Goal: Task Accomplishment & Management: Manage account settings

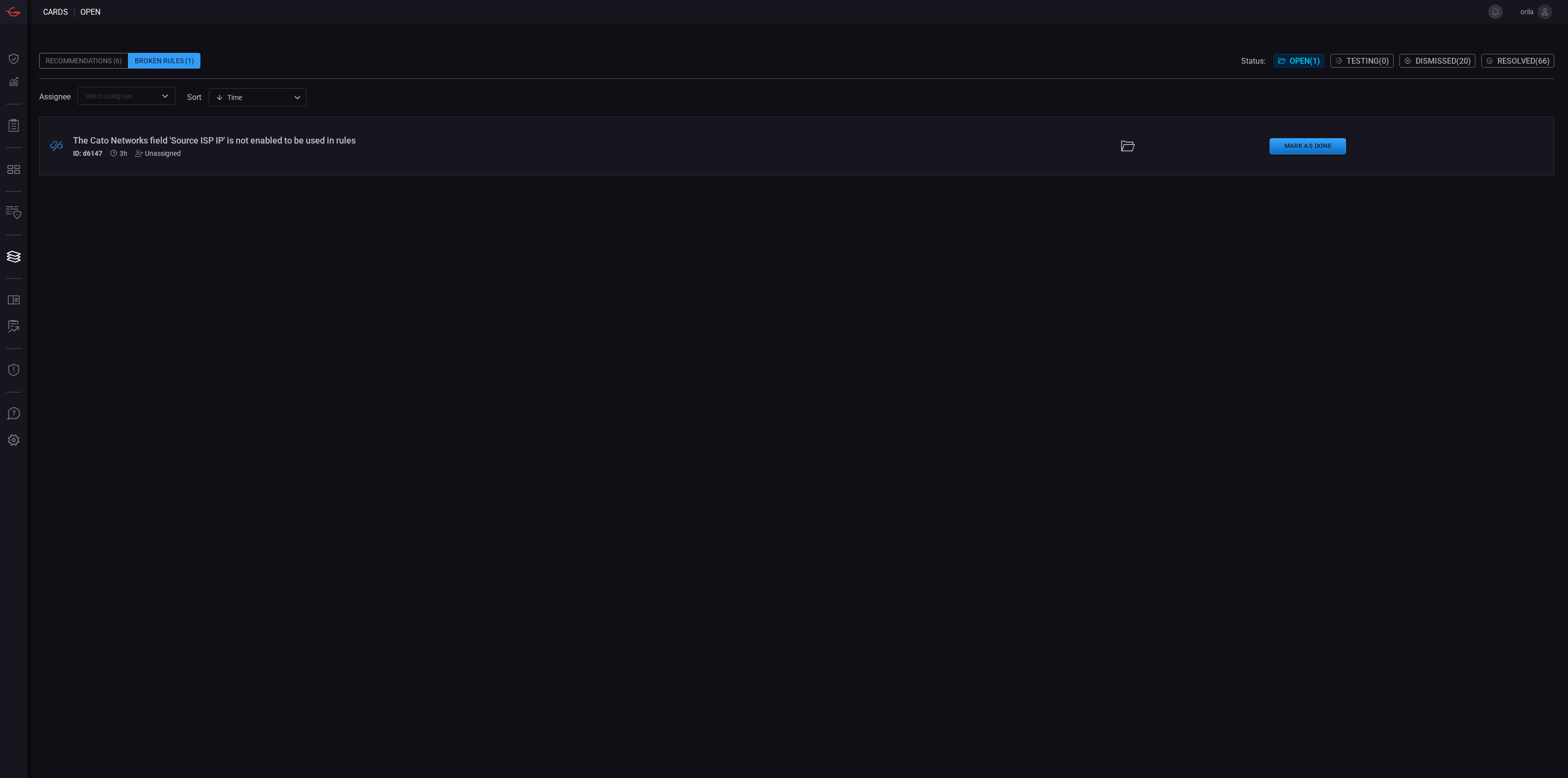
click at [87, 66] on div "Recommendations (6)" at bounding box center [83, 61] width 89 height 16
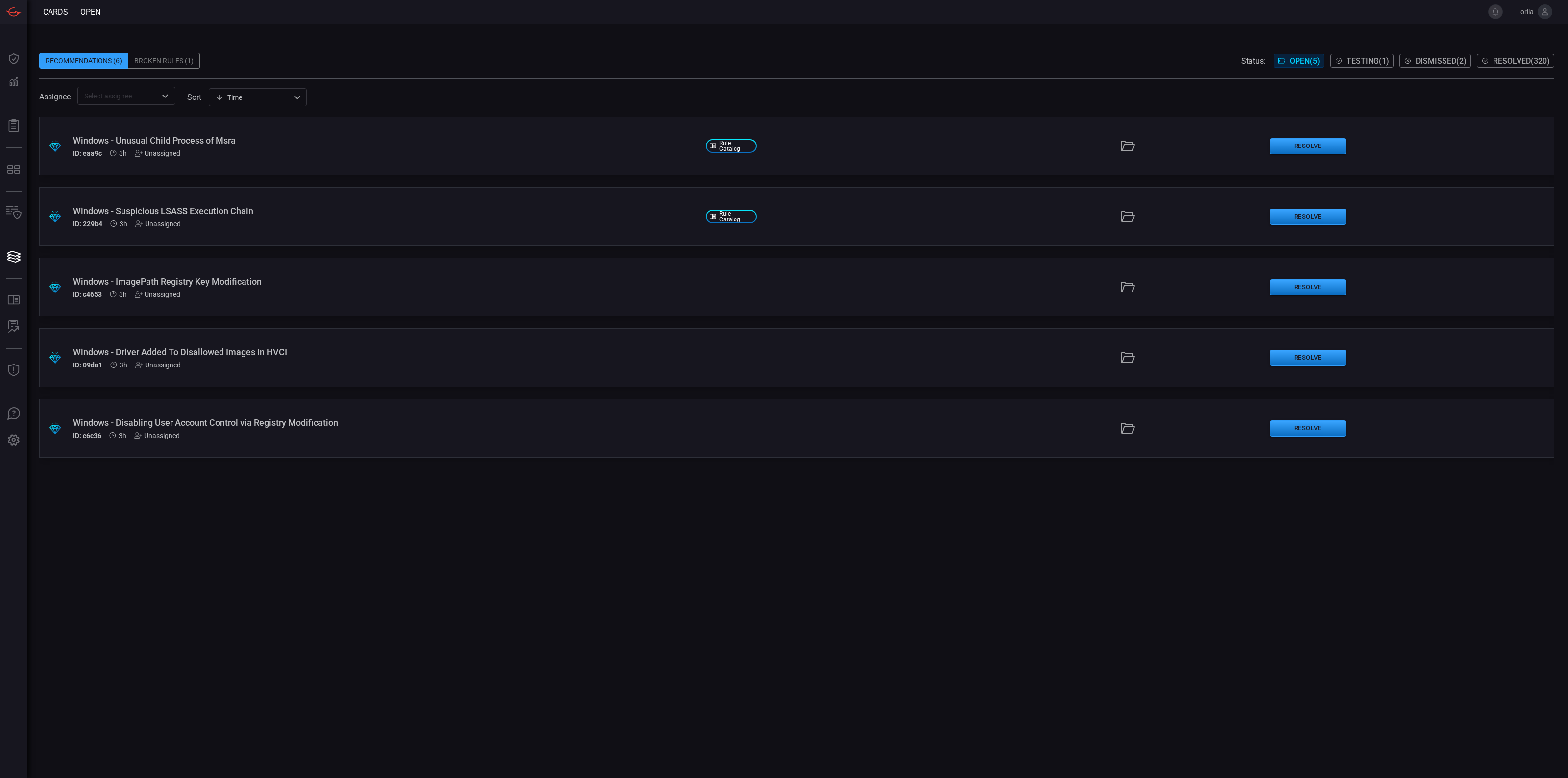
click at [698, 322] on div ".suggested_cards_icon{fill:url(#suggested_cards_icon);} Windows - Unusual Child…" at bounding box center [796, 447] width 1515 height 662
click at [432, 494] on div ".suggested_cards_icon{fill:url(#suggested_cards_icon);} Windows - Unusual Child…" at bounding box center [796, 447] width 1515 height 662
drag, startPoint x: 168, startPoint y: 68, endPoint x: 156, endPoint y: 61, distance: 13.9
click at [156, 61] on div "Broken Rules (1)" at bounding box center [164, 61] width 72 height 16
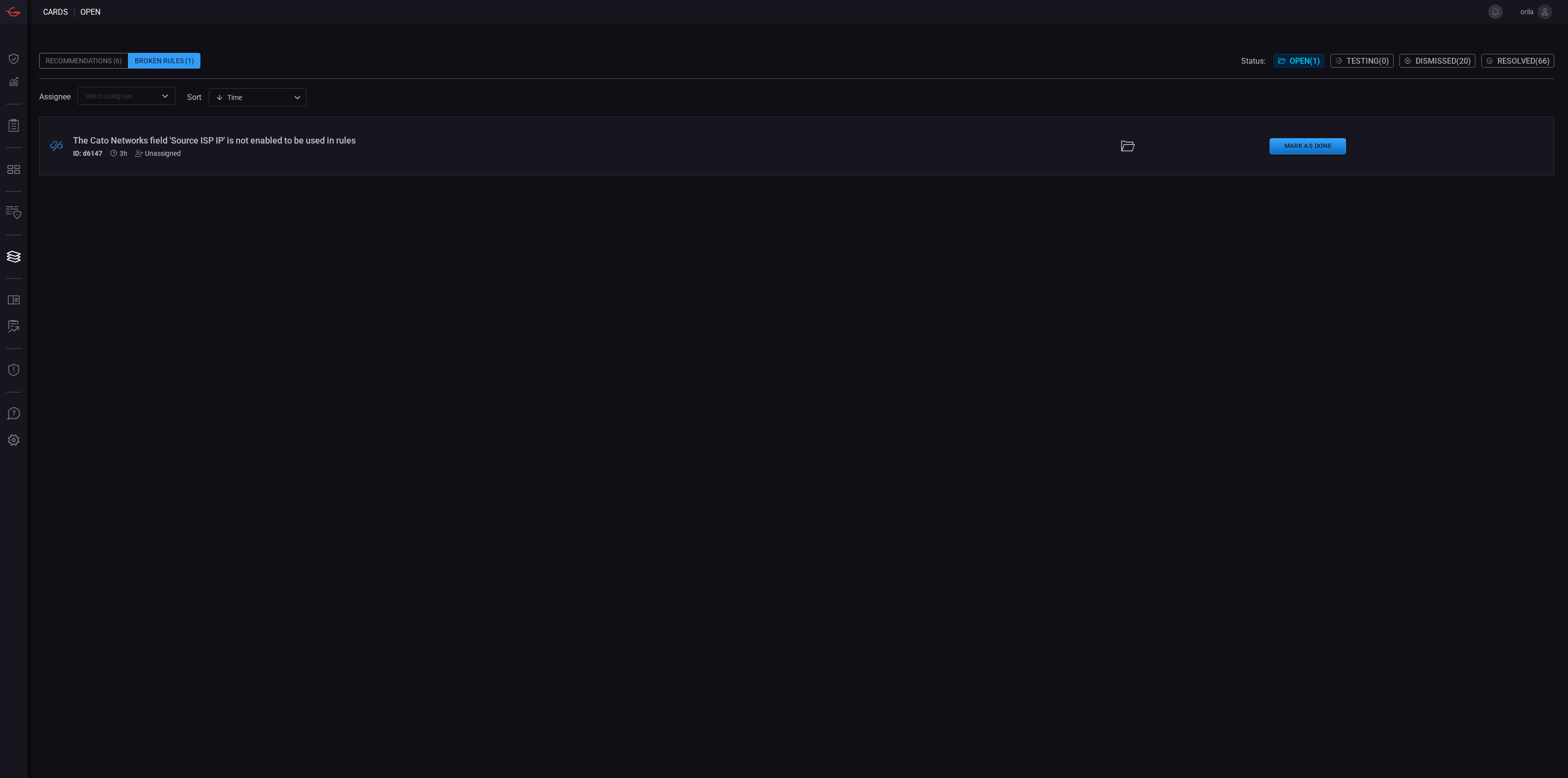
click at [218, 147] on div "The Cato Networks field 'Source ISP IP' is not enabled to be used in rules ID: …" at bounding box center [385, 146] width 625 height 22
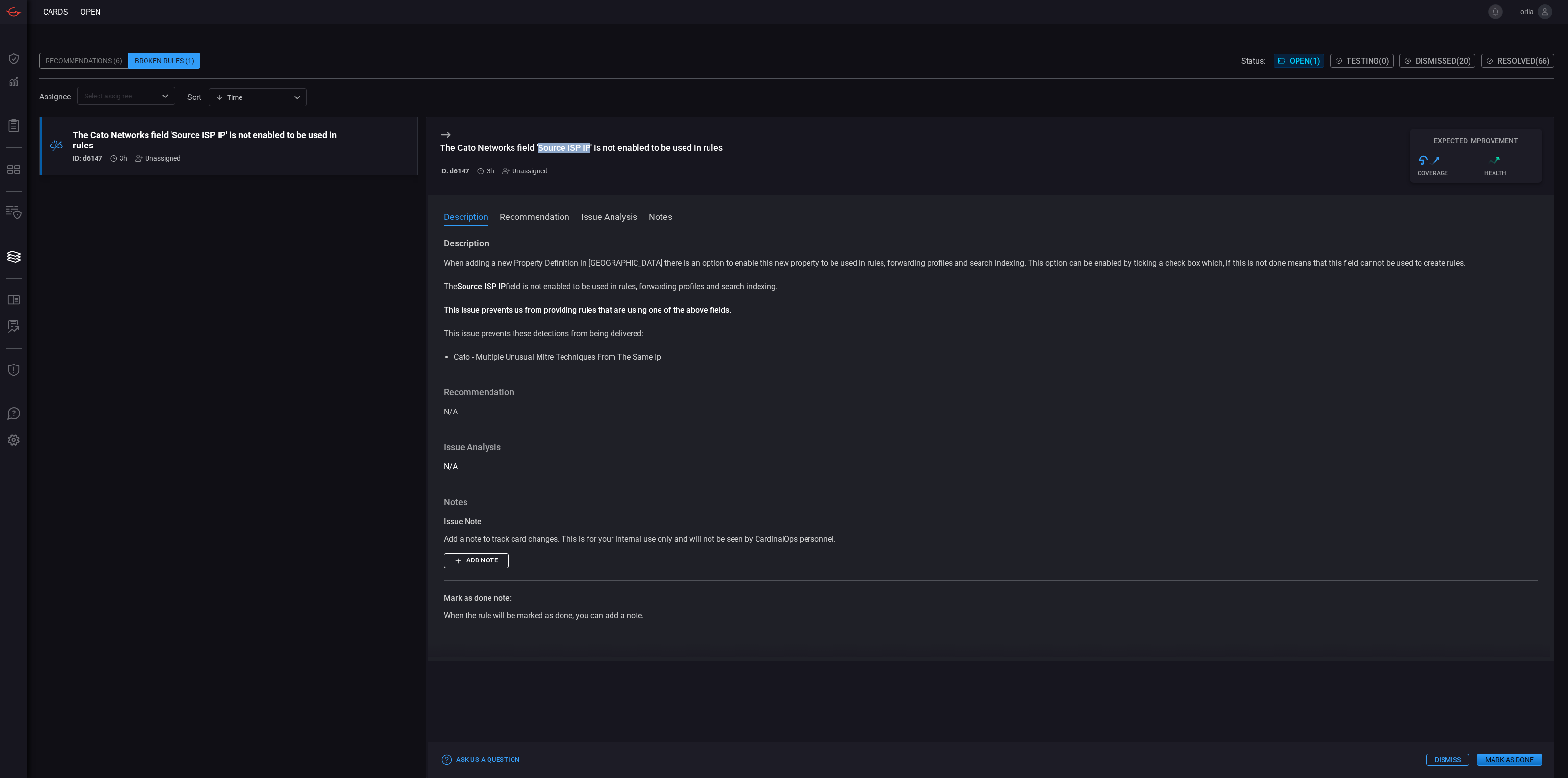
drag, startPoint x: 539, startPoint y: 151, endPoint x: 592, endPoint y: 146, distance: 53.2
click at [592, 146] on div "The Cato Networks field 'Source ISP IP' is not enabled to be used in rules" at bounding box center [581, 147] width 282 height 10
copy div "Source ISP IP"
click at [1509, 768] on div "Ask Us a Question Dismiss Mark as Done" at bounding box center [991, 760] width 1125 height 35
click at [1509, 763] on button "Mark as Done" at bounding box center [1509, 760] width 65 height 12
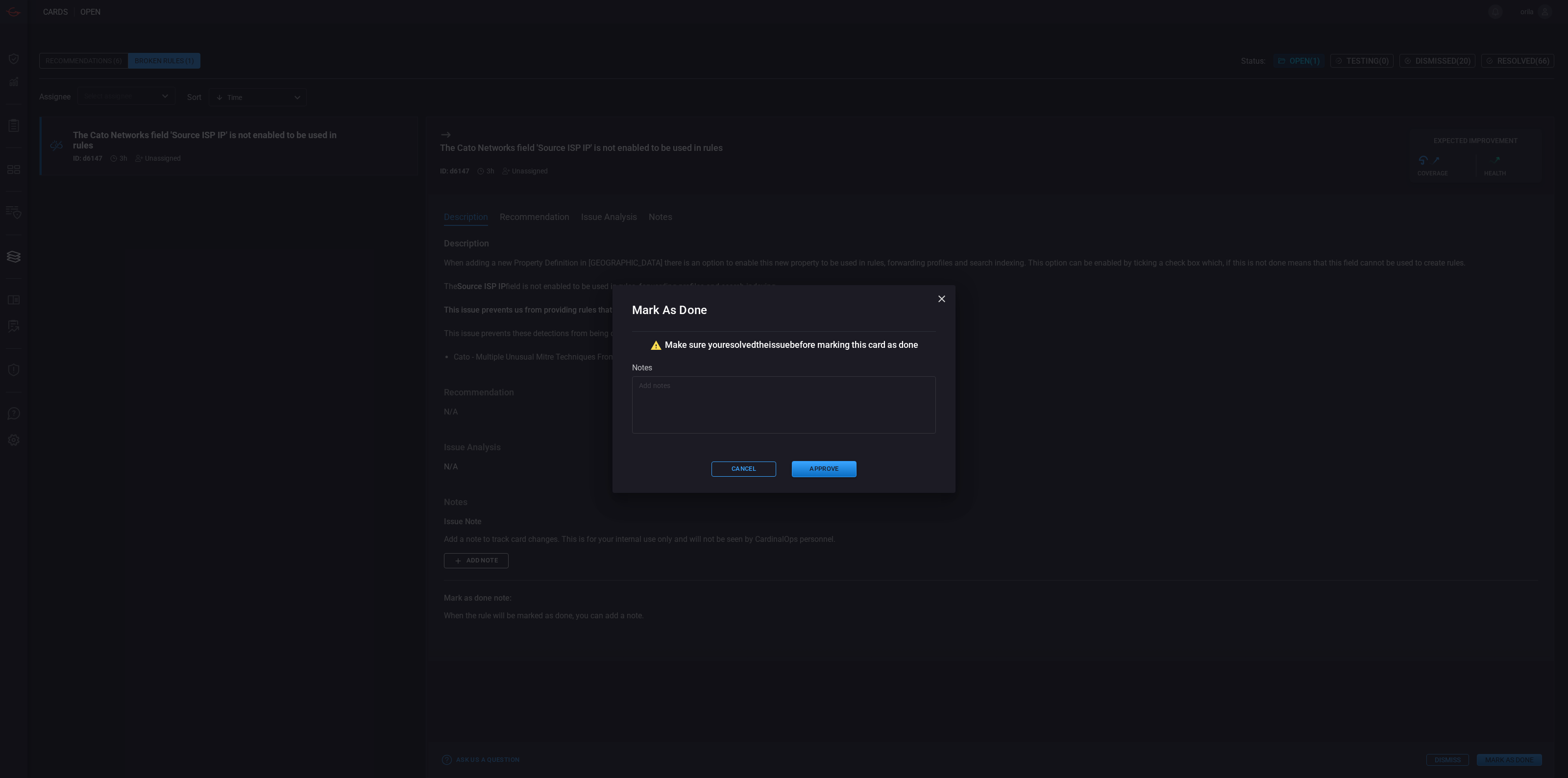
click at [751, 386] on textarea at bounding box center [784, 405] width 290 height 49
paste textarea "Source ISP IP"
type textarea "Source ISP IP was enabled for use in searches and rules as requested"
click at [833, 464] on button "Approve" at bounding box center [824, 469] width 65 height 16
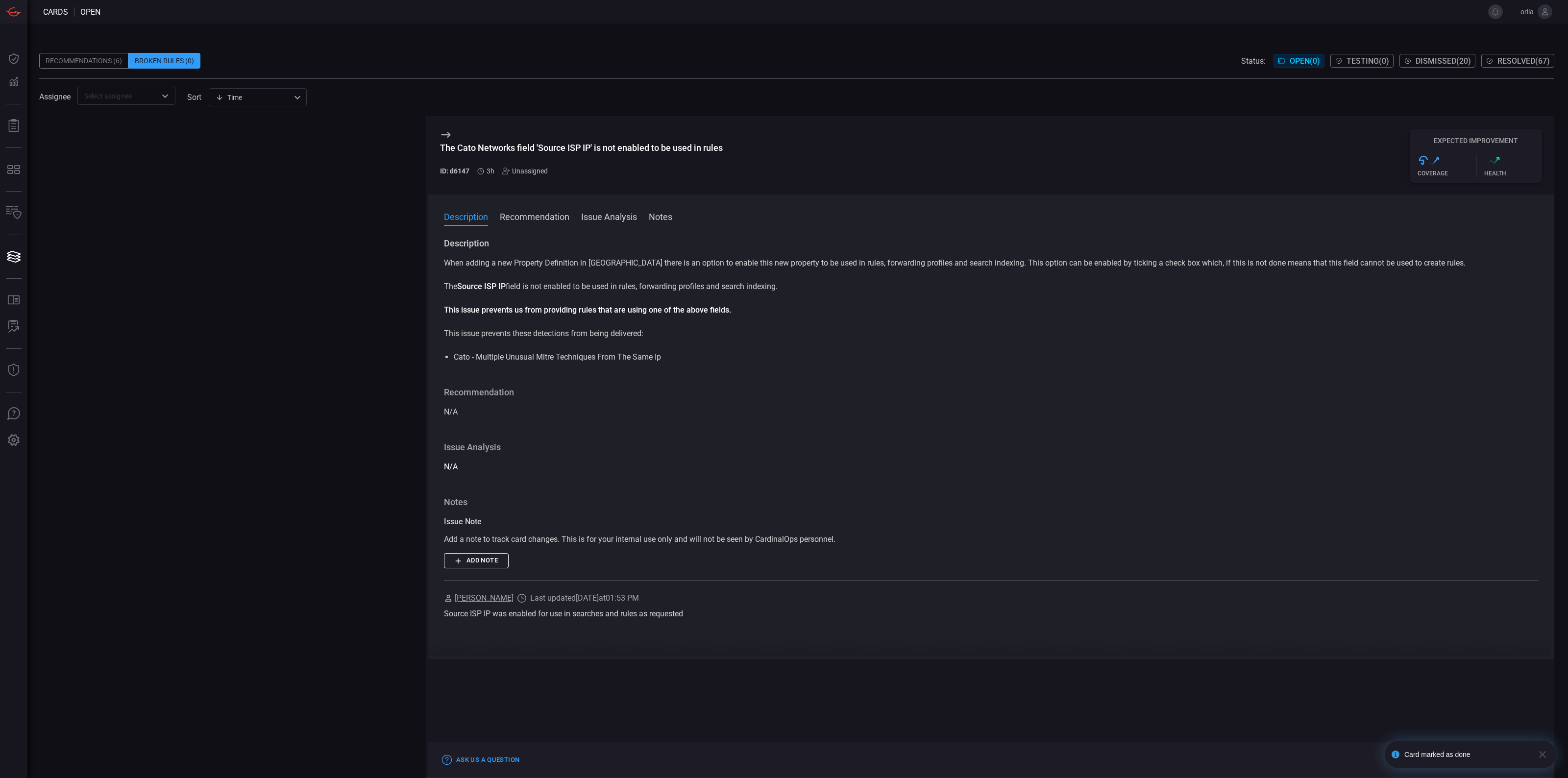
click at [88, 51] on span at bounding box center [796, 46] width 1515 height 15
click at [99, 55] on div "Recommendations (6)" at bounding box center [83, 61] width 89 height 16
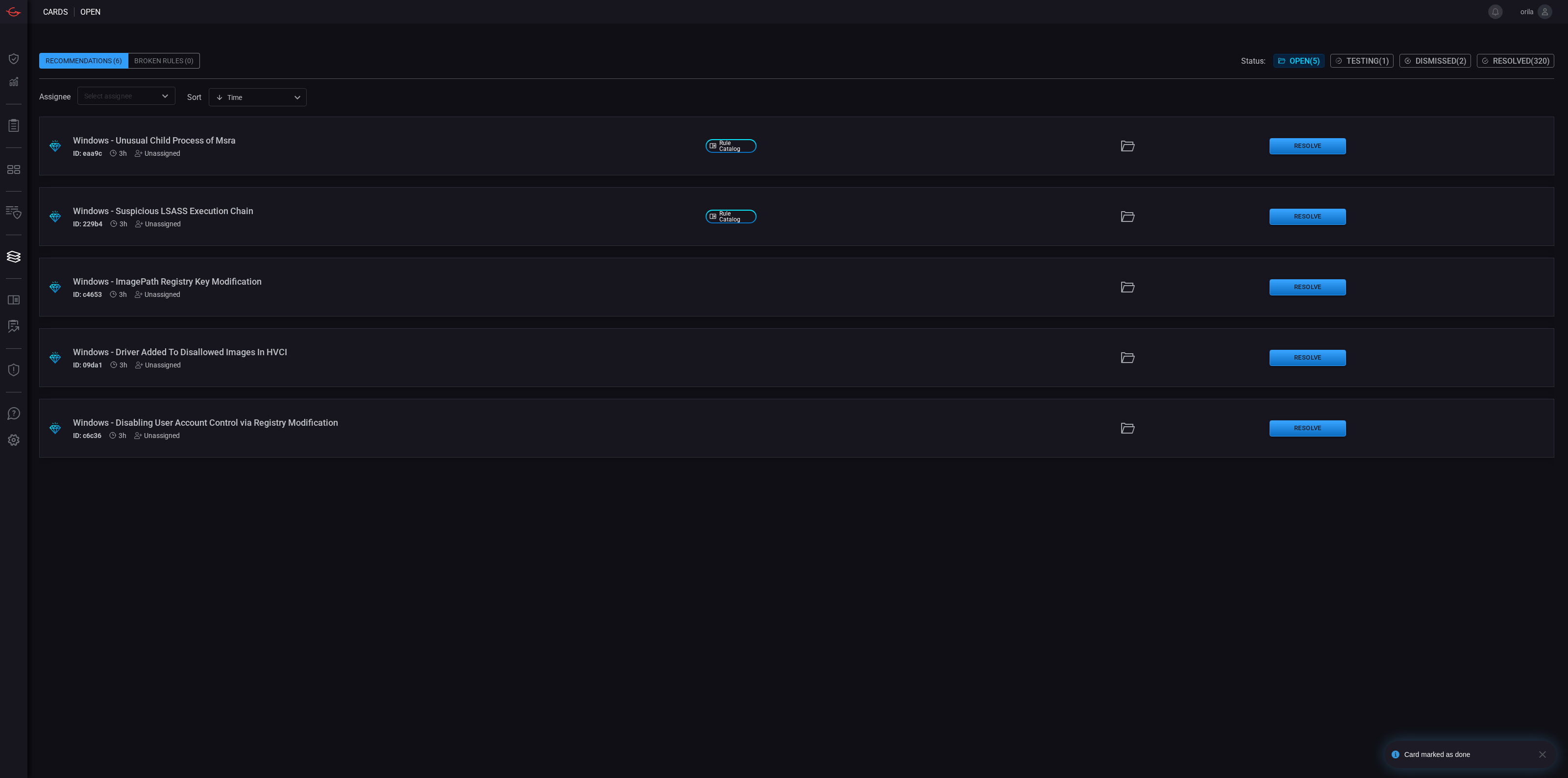
click at [594, 506] on div ".suggested_cards_icon{fill:url(#suggested_cards_icon);} Windows - Unusual Child…" at bounding box center [796, 447] width 1515 height 662
click at [1356, 65] on button "Testing ( 1 )" at bounding box center [1362, 61] width 63 height 14
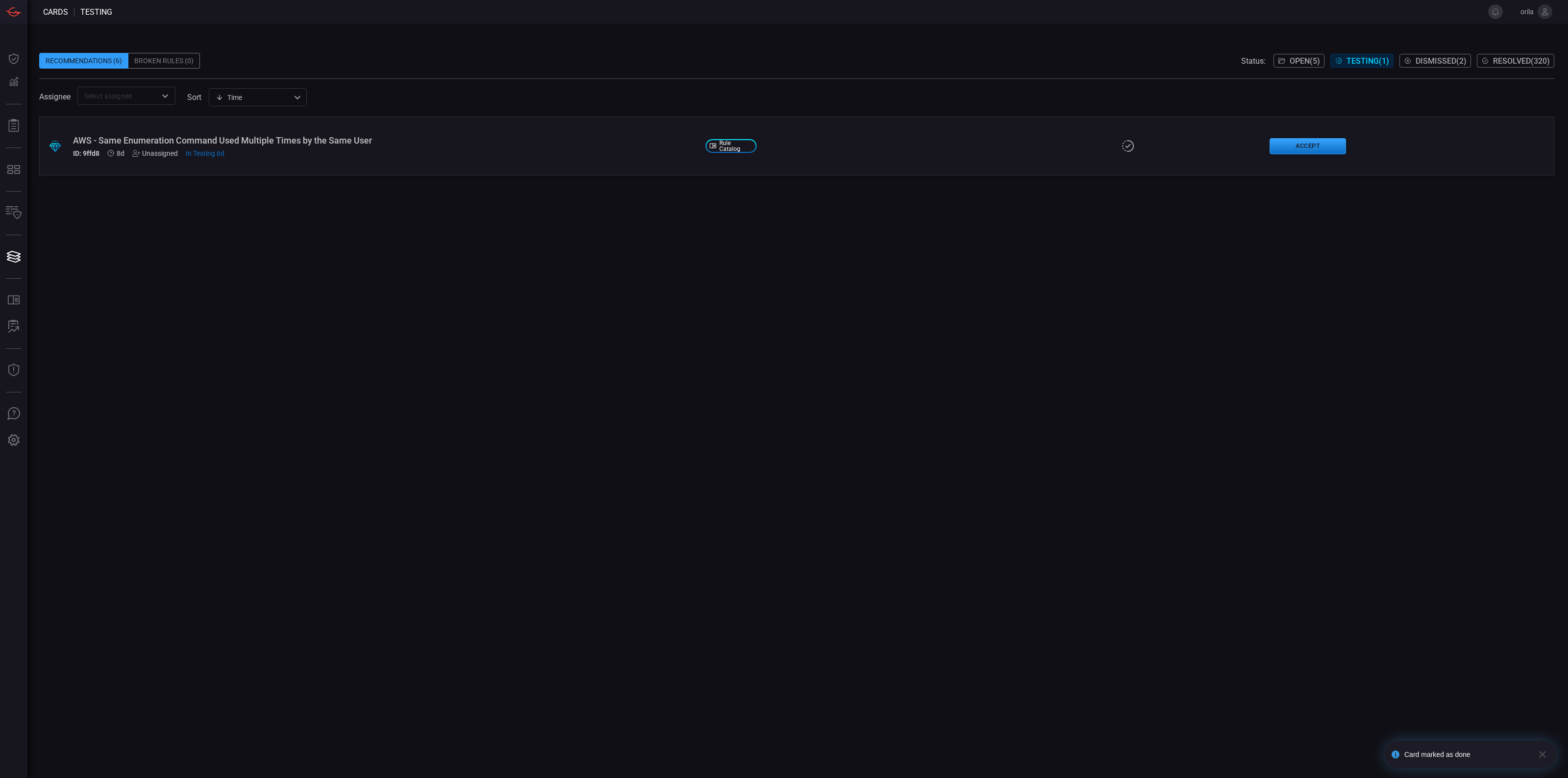
click at [495, 179] on div ".suggested_cards_icon{fill:url(#suggested_cards_icon);} AWS - Same Enumeration …" at bounding box center [796, 447] width 1515 height 662
click at [498, 153] on div "ID: 9ffd8 8d Unassigned In Testing 6d" at bounding box center [385, 153] width 625 height 8
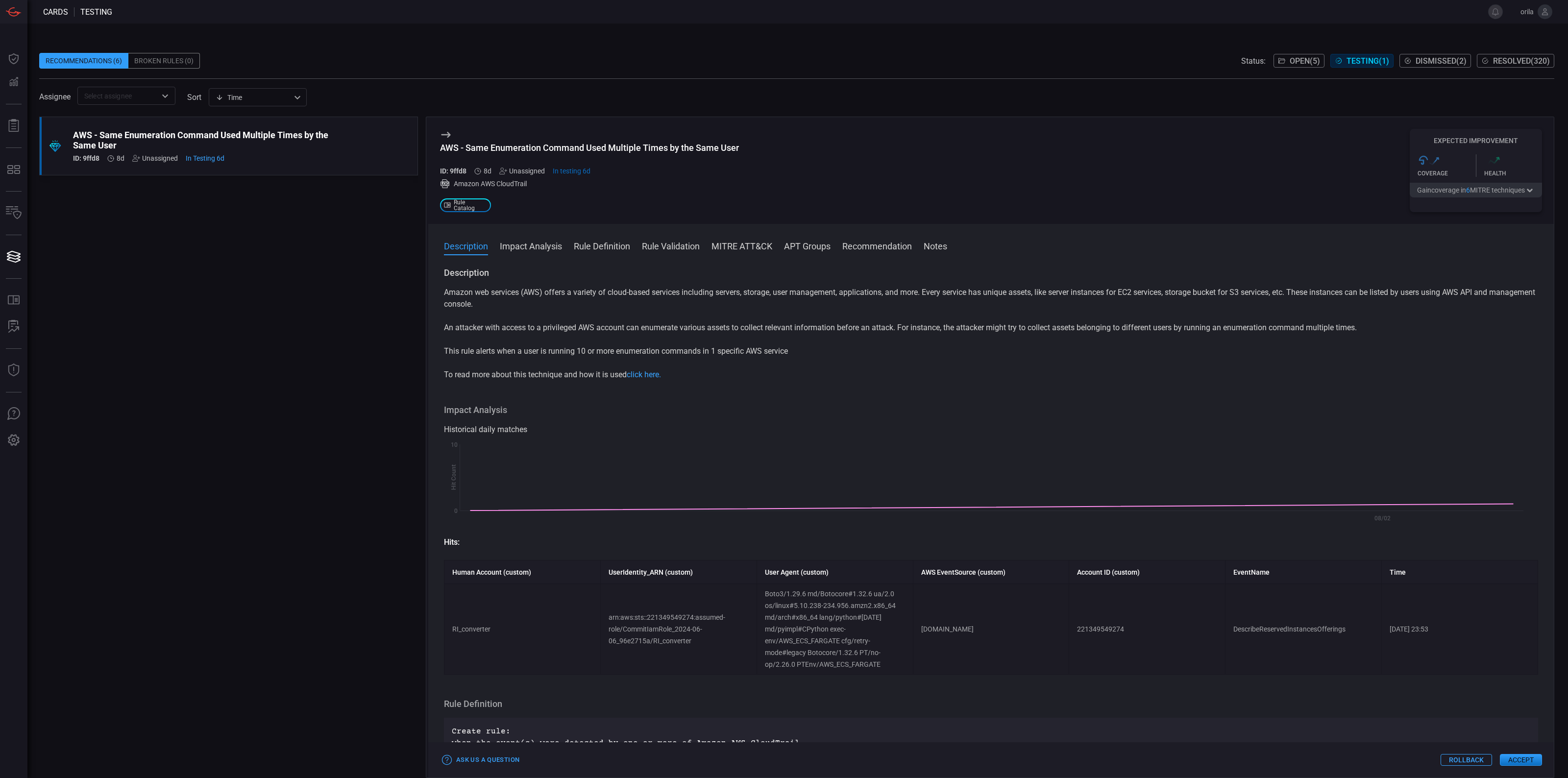
click at [1298, 44] on span at bounding box center [796, 46] width 1515 height 15
click at [1301, 57] on span "Open ( 5 )" at bounding box center [1305, 61] width 30 height 9
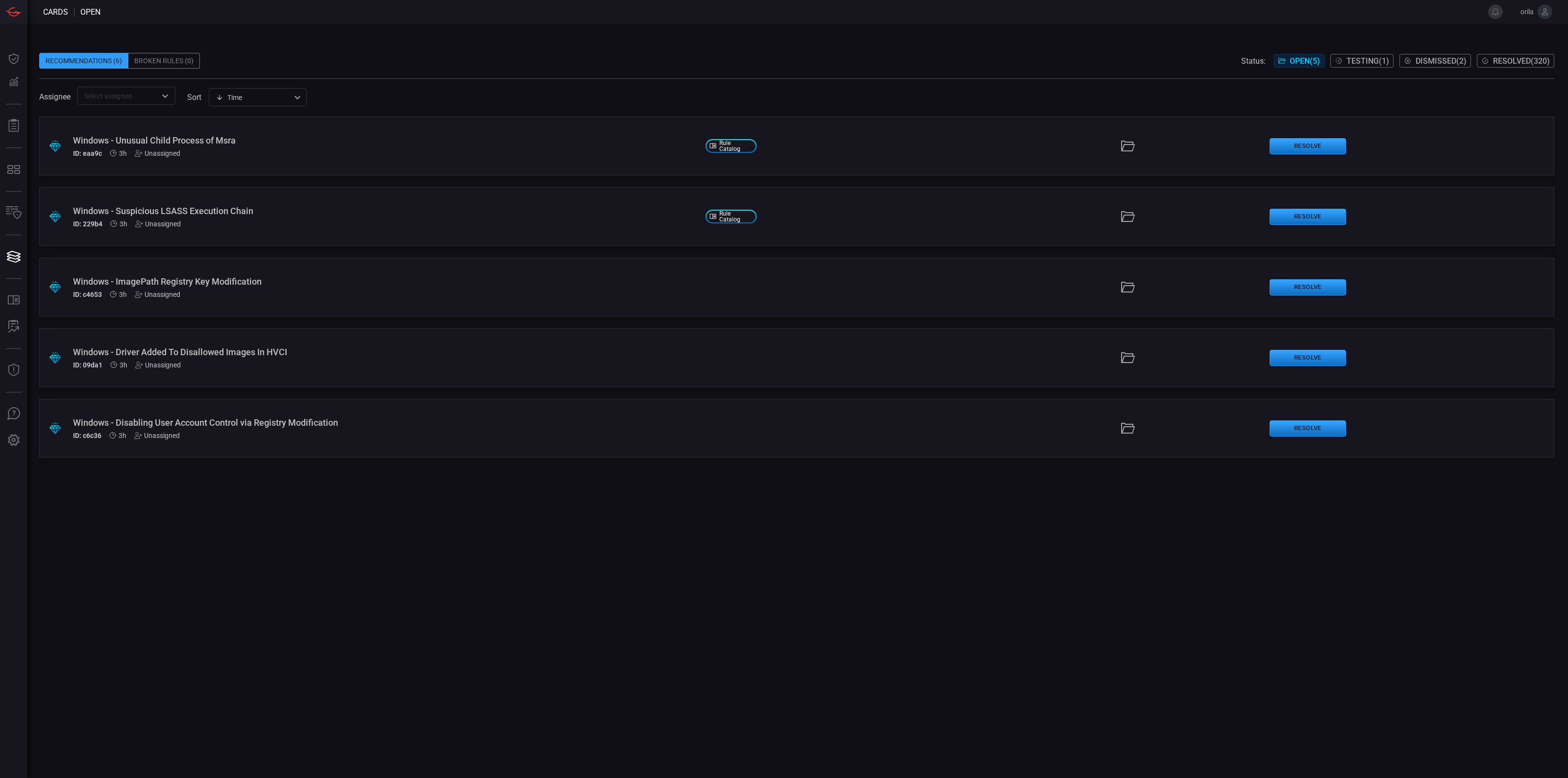
click at [556, 634] on div ".suggested_cards_icon{fill:url(#suggested_cards_icon);} Windows - Unusual Child…" at bounding box center [796, 447] width 1515 height 662
click at [589, 667] on div ".suggested_cards_icon{fill:url(#suggested_cards_icon);} Windows - Unusual Child…" at bounding box center [796, 447] width 1515 height 662
